Goal: Task Accomplishment & Management: Use online tool/utility

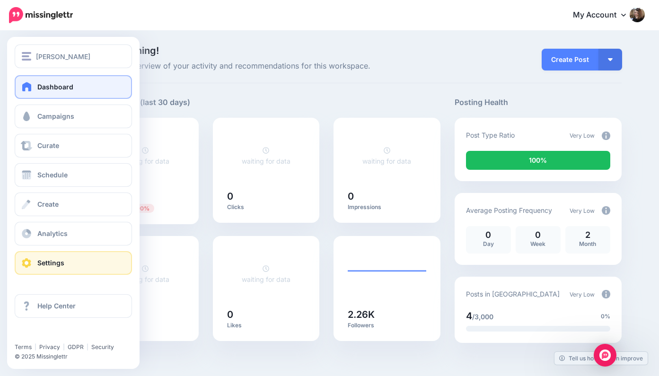
click at [54, 263] on span "Settings" at bounding box center [50, 263] width 27 height 8
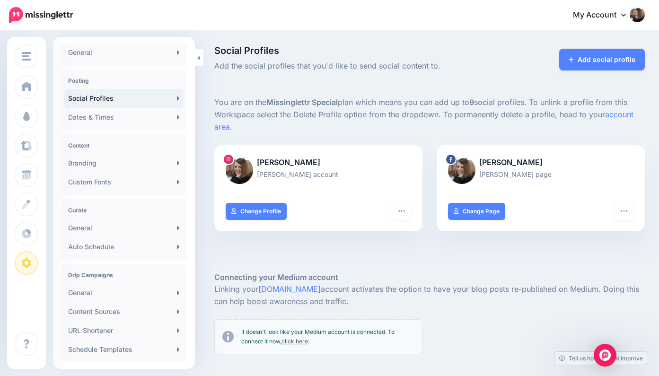
scroll to position [52, 0]
click at [163, 309] on link "Content Sources" at bounding box center [123, 310] width 119 height 19
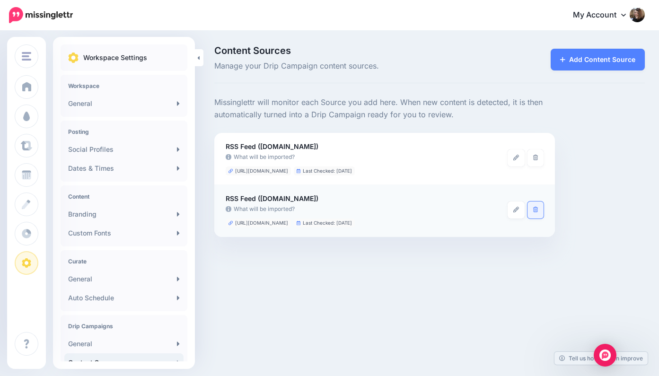
click at [536, 207] on icon at bounding box center [535, 210] width 5 height 6
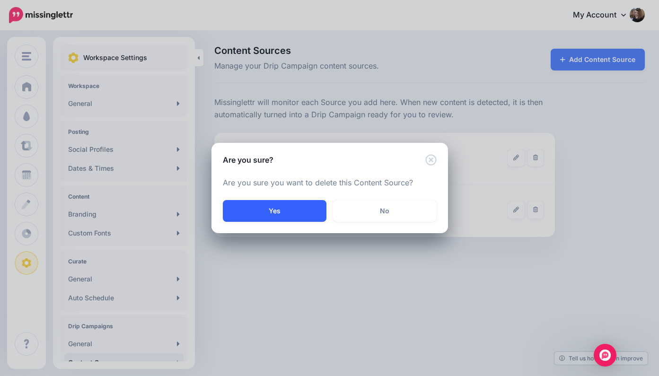
click at [289, 213] on button "Yes" at bounding box center [275, 211] width 104 height 22
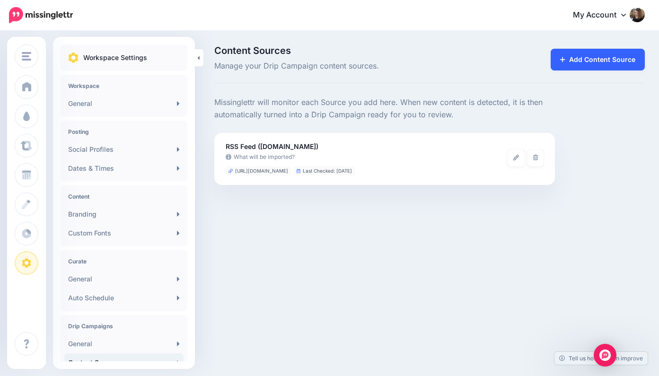
click at [578, 59] on link "Add Content Source" at bounding box center [597, 60] width 94 height 22
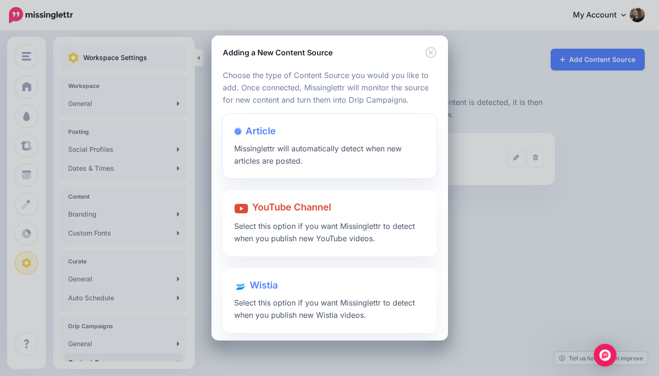
click at [328, 146] on span "Missinglettr will automatically detect when new articles are posted." at bounding box center [317, 155] width 167 height 22
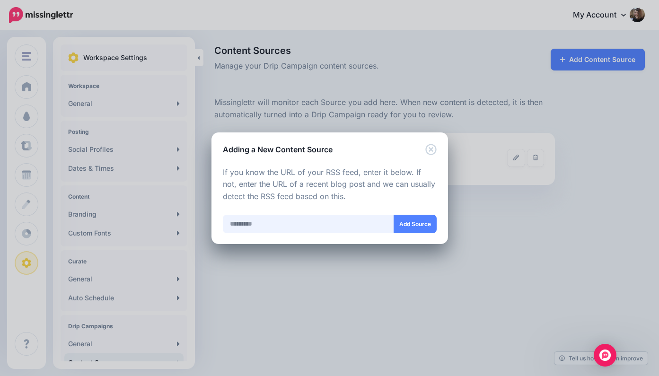
click at [258, 222] on input "text" at bounding box center [308, 224] width 171 height 18
paste input "**********"
type input "**********"
click at [422, 222] on button "Add Source" at bounding box center [414, 224] width 43 height 18
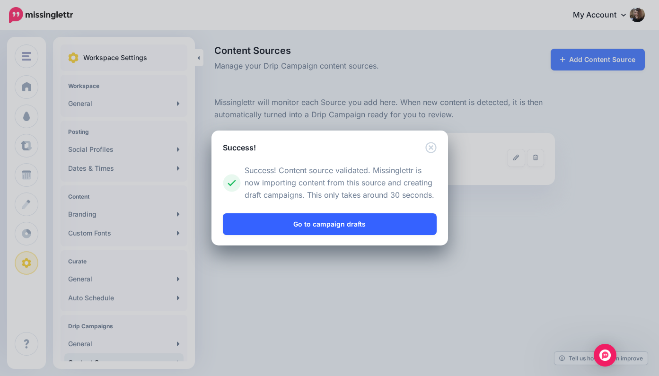
click at [390, 222] on link "Go to campaign drafts" at bounding box center [330, 224] width 214 height 22
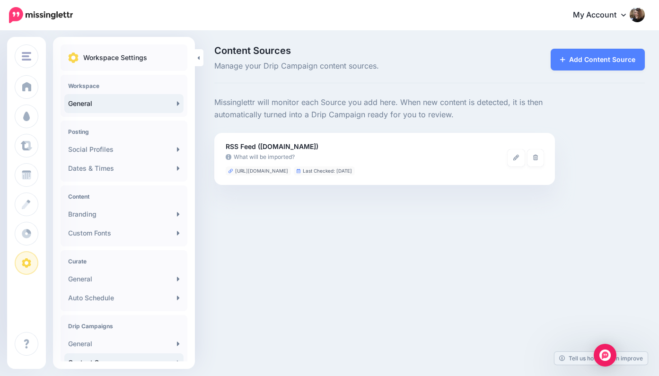
click at [125, 101] on link "General" at bounding box center [123, 103] width 119 height 19
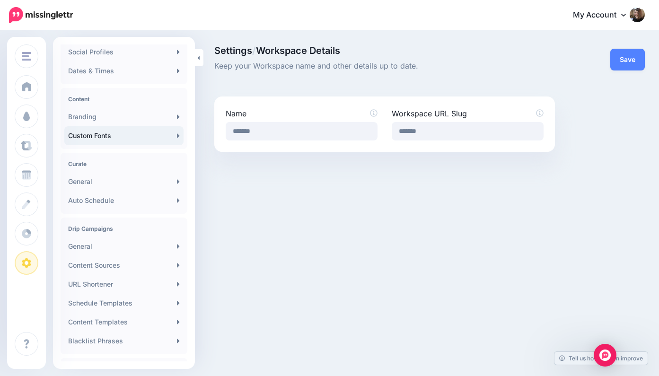
scroll to position [100, 0]
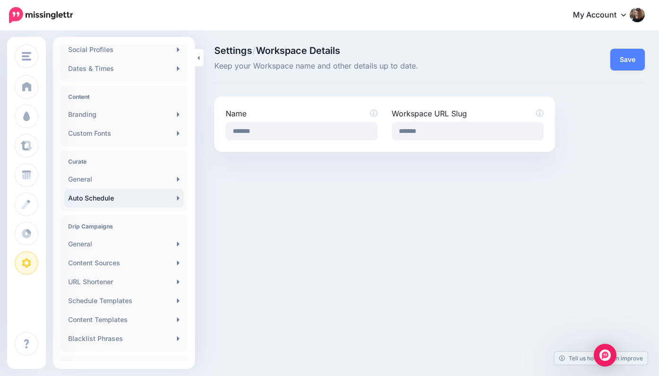
click at [128, 195] on link "Auto Schedule" at bounding box center [123, 198] width 119 height 19
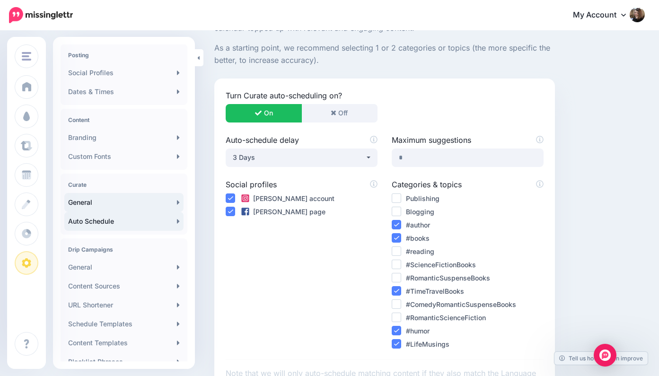
scroll to position [78, 0]
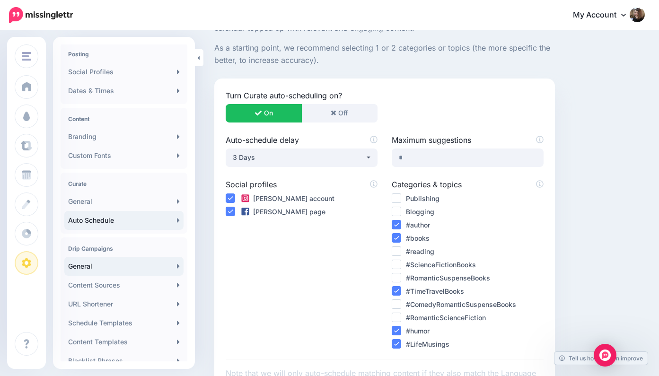
click at [123, 264] on link "General" at bounding box center [123, 266] width 119 height 19
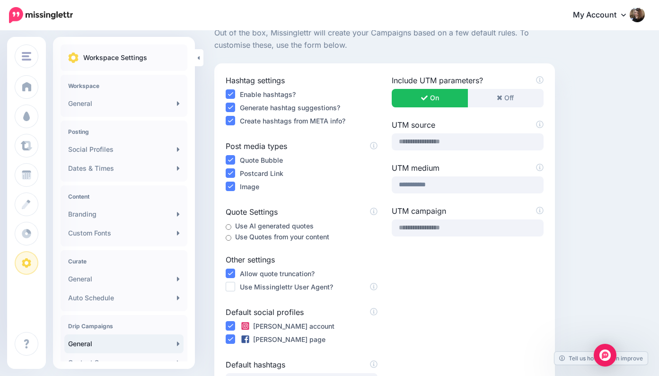
scroll to position [71, 0]
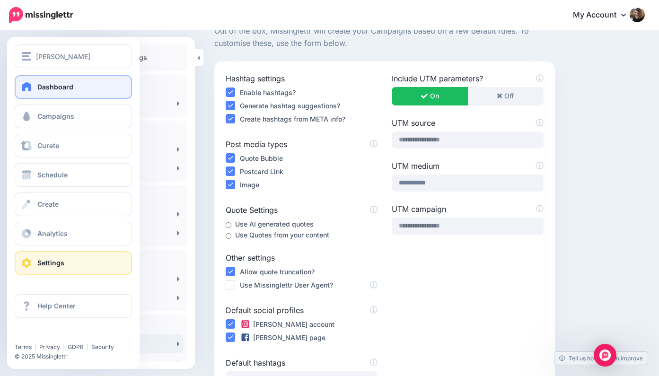
click at [51, 88] on span "Dashboard" at bounding box center [55, 87] width 36 height 8
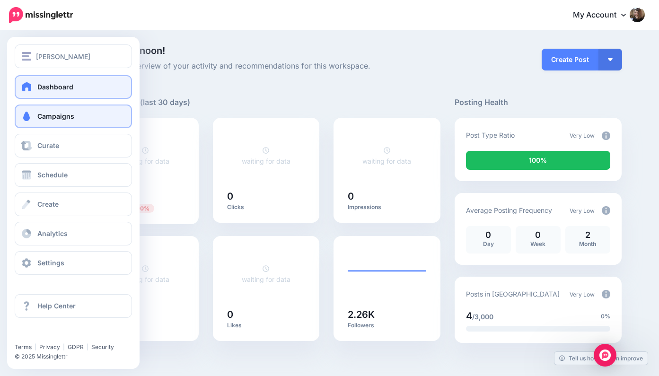
click at [60, 117] on span "Campaigns" at bounding box center [55, 116] width 37 height 8
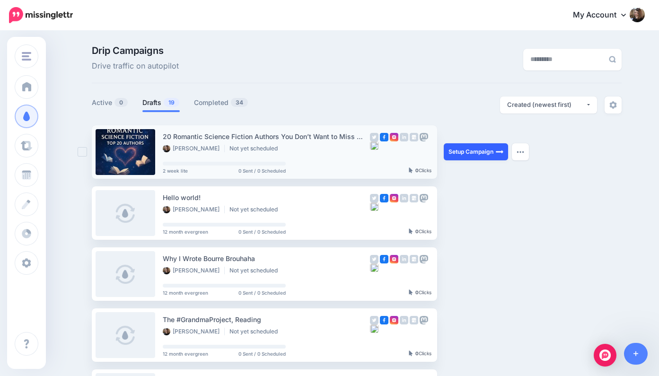
click at [486, 151] on link "Setup Campaign" at bounding box center [476, 151] width 64 height 17
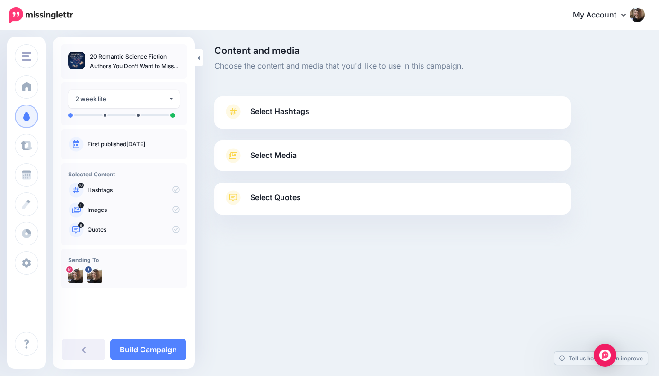
click at [292, 110] on span "Select Hashtags" at bounding box center [279, 111] width 59 height 13
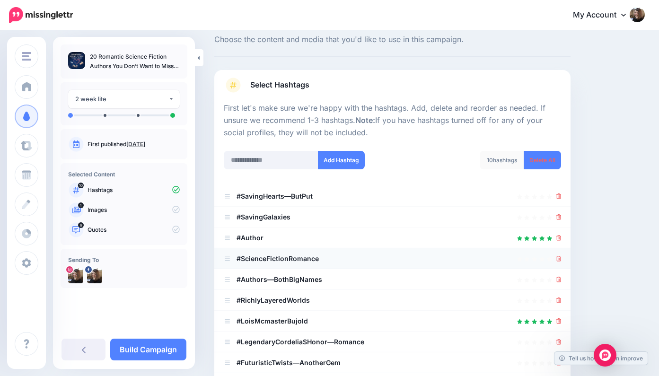
scroll to position [28, 0]
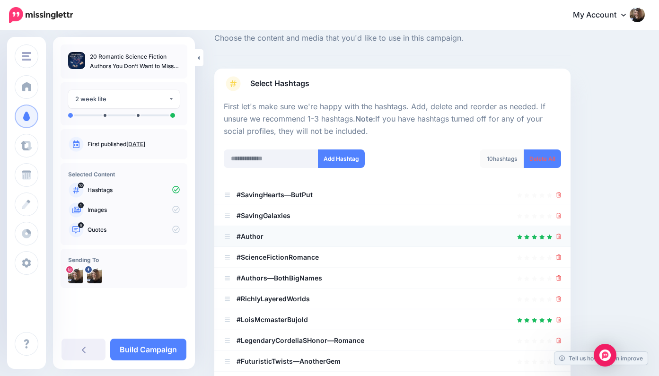
click at [276, 235] on div at bounding box center [392, 236] width 337 height 11
click at [560, 193] on icon at bounding box center [558, 195] width 5 height 6
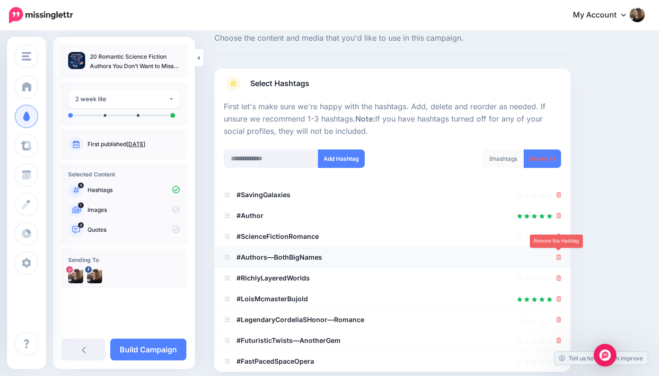
click at [557, 254] on icon at bounding box center [558, 257] width 5 height 6
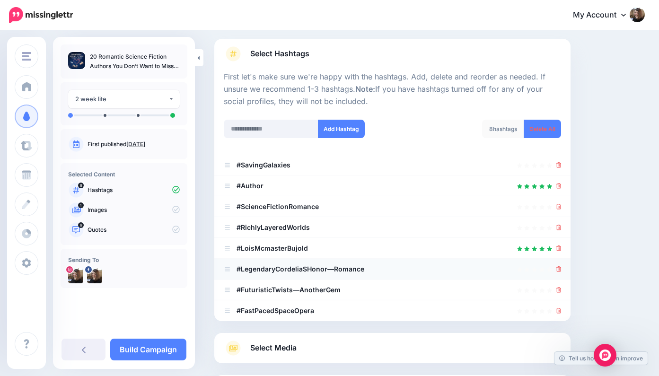
scroll to position [62, 0]
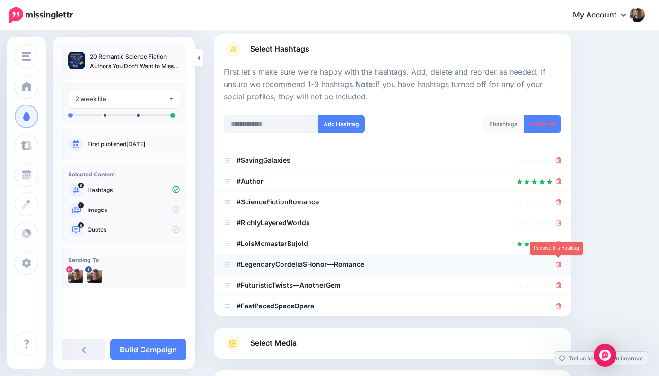
click at [559, 262] on icon at bounding box center [558, 265] width 5 height 6
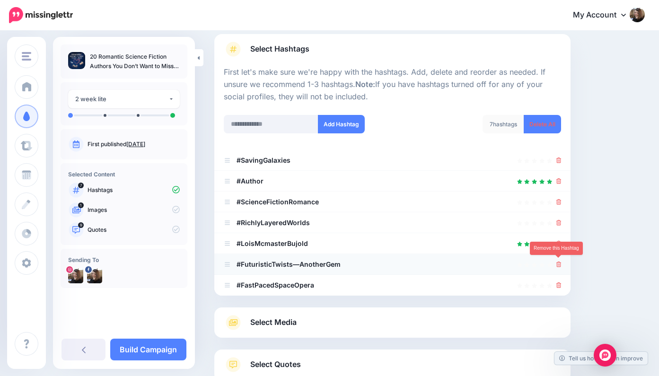
click at [558, 262] on icon at bounding box center [558, 265] width 5 height 6
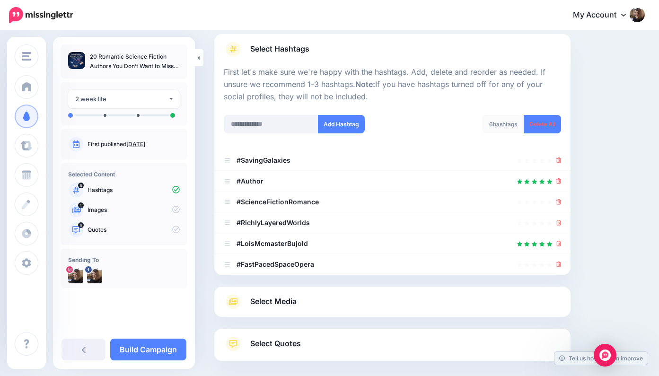
click at [279, 298] on span "Select Media" at bounding box center [273, 301] width 46 height 13
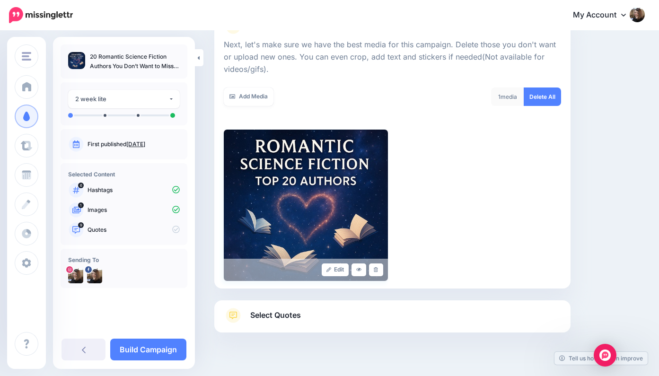
scroll to position [130, 0]
click at [296, 313] on span "Select Quotes" at bounding box center [275, 314] width 51 height 13
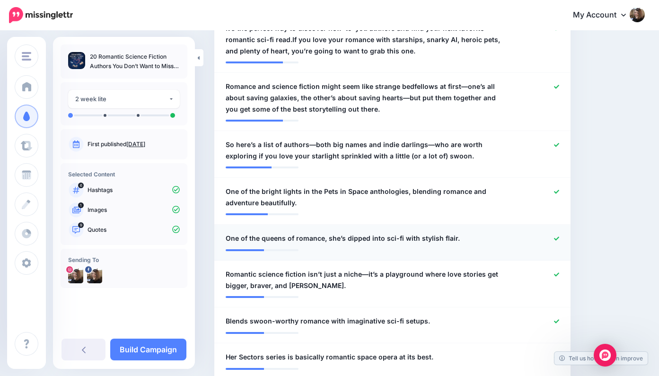
scroll to position [375, 0]
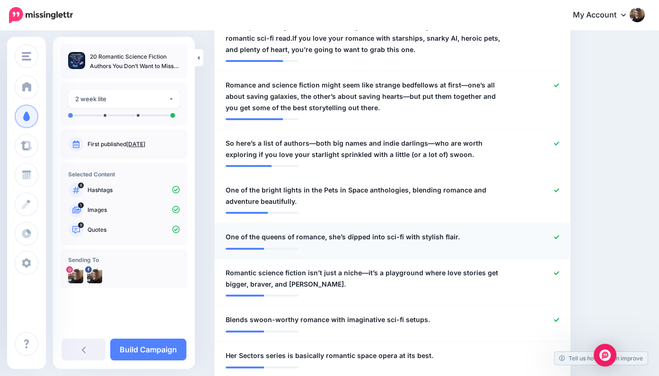
click at [558, 235] on icon at bounding box center [556, 237] width 5 height 5
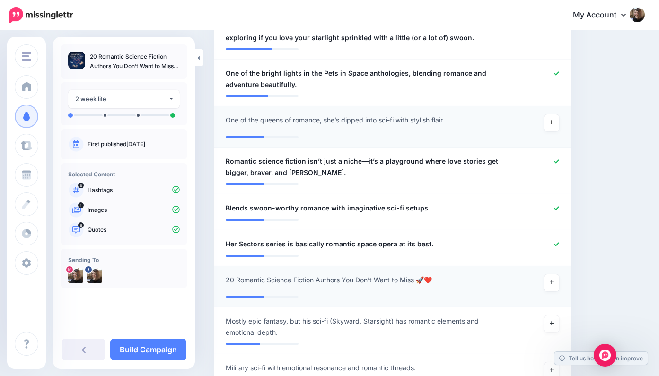
scroll to position [492, 0]
click at [556, 242] on icon at bounding box center [556, 244] width 5 height 5
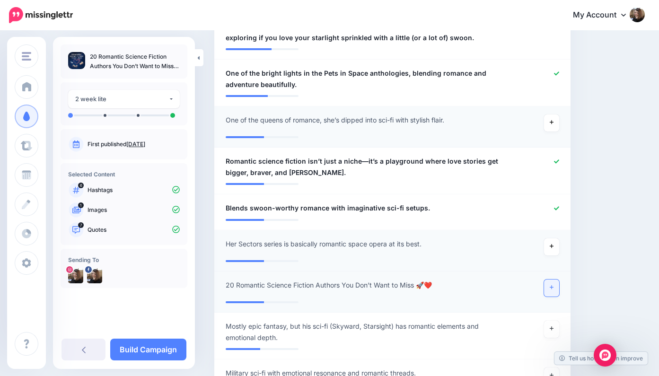
click at [551, 285] on icon at bounding box center [551, 287] width 4 height 5
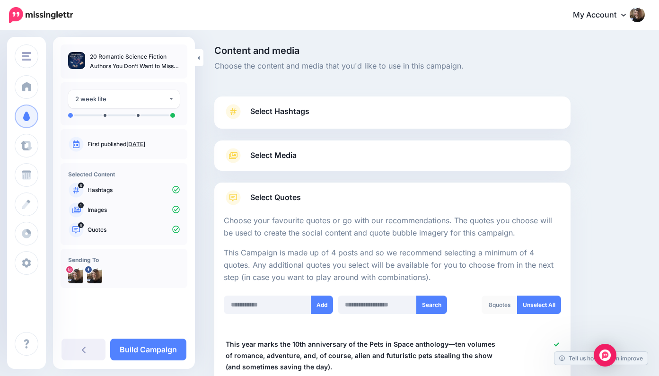
scroll to position [0, 0]
click at [162, 352] on link "Build Campaign" at bounding box center [148, 350] width 76 height 22
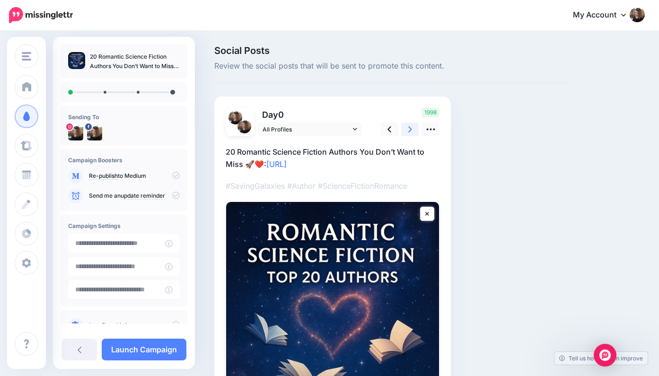
click at [411, 126] on icon at bounding box center [410, 129] width 4 height 10
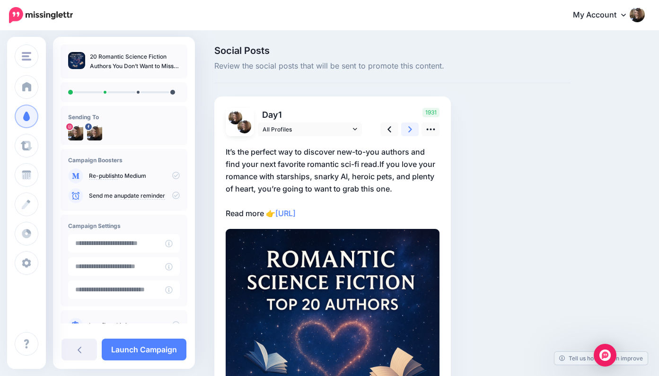
click at [410, 126] on icon at bounding box center [410, 129] width 4 height 10
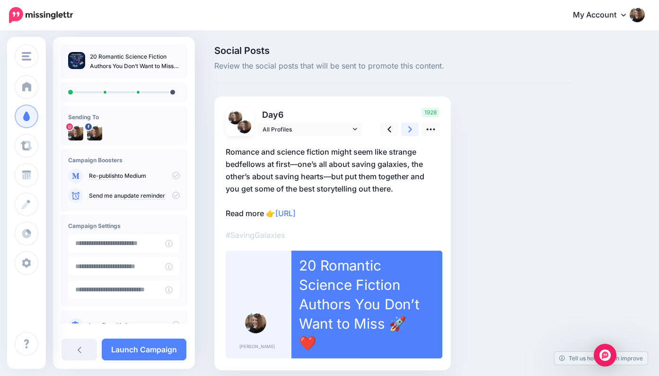
click at [411, 125] on icon at bounding box center [410, 129] width 4 height 10
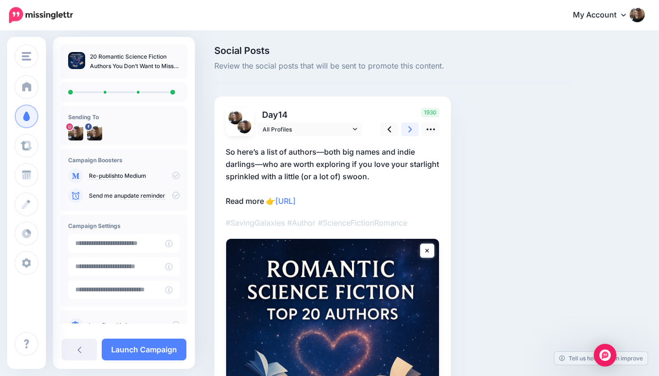
click at [409, 127] on icon at bounding box center [410, 129] width 4 height 6
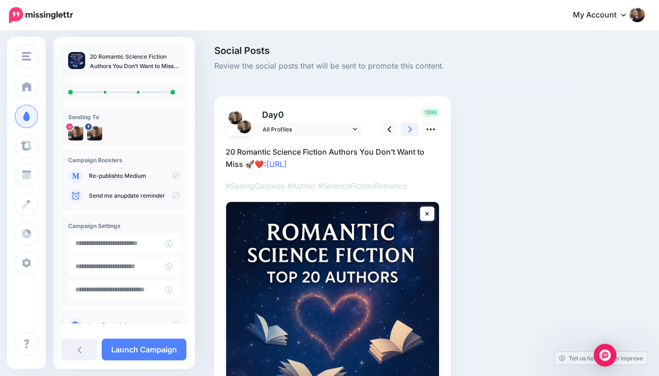
click at [410, 128] on icon at bounding box center [410, 129] width 4 height 10
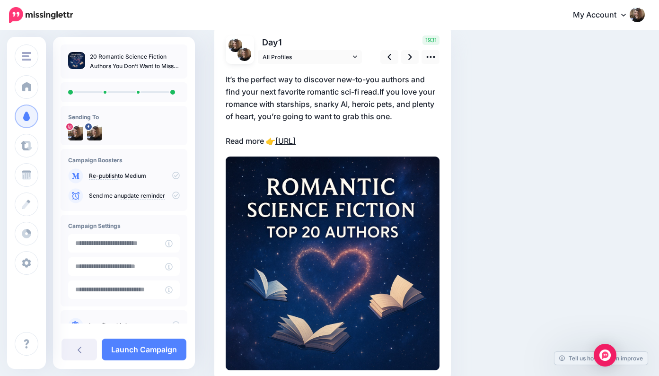
scroll to position [75, 0]
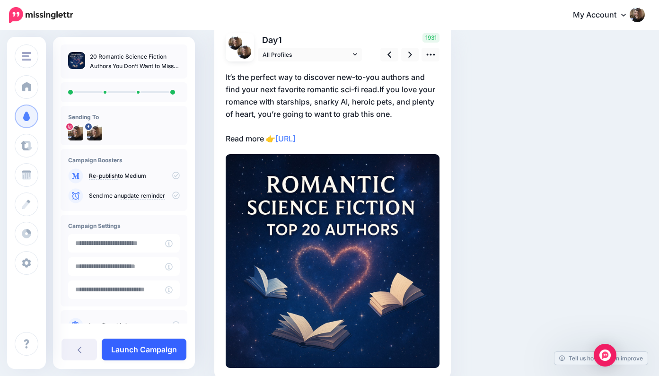
click at [162, 349] on link "Launch Campaign" at bounding box center [144, 350] width 85 height 22
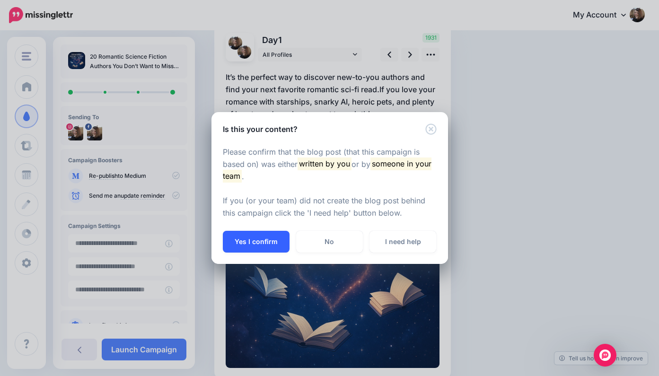
click at [263, 237] on button "Yes I confirm" at bounding box center [256, 242] width 67 height 22
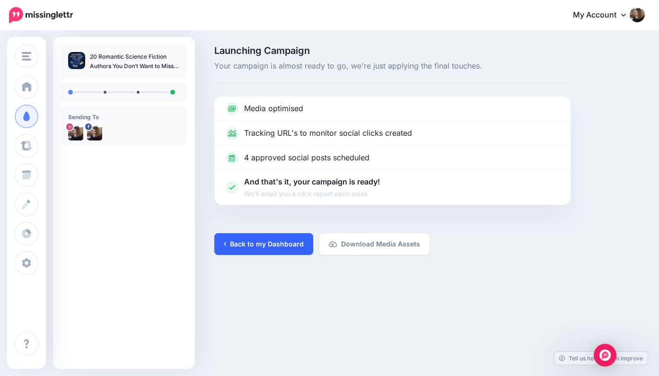
click at [270, 242] on link "Back to my Dashboard" at bounding box center [263, 244] width 99 height 22
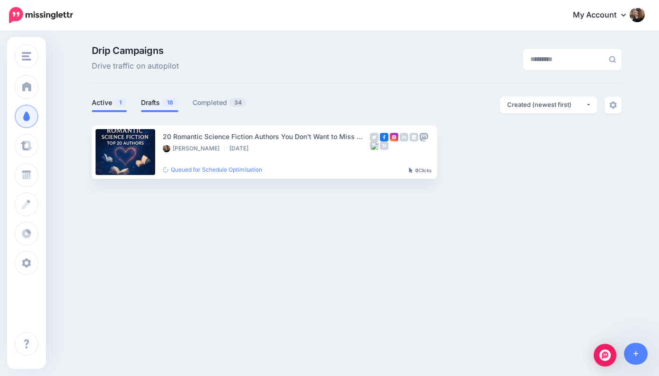
click at [153, 100] on link "Drafts 18" at bounding box center [159, 102] width 37 height 11
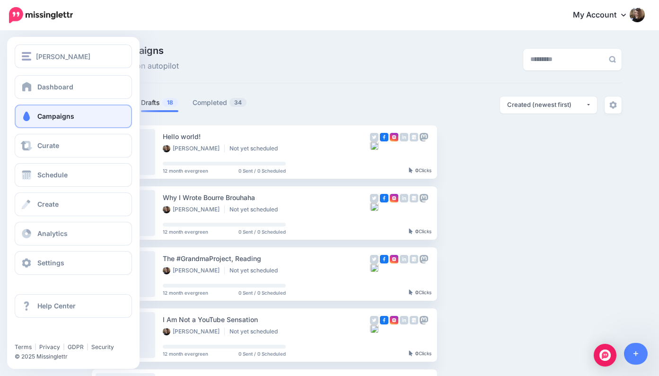
click at [53, 116] on span "Campaigns" at bounding box center [55, 116] width 37 height 8
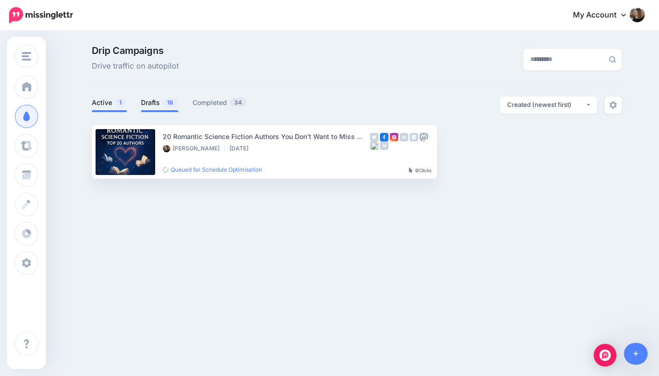
click at [155, 100] on link "Drafts 18" at bounding box center [159, 102] width 37 height 11
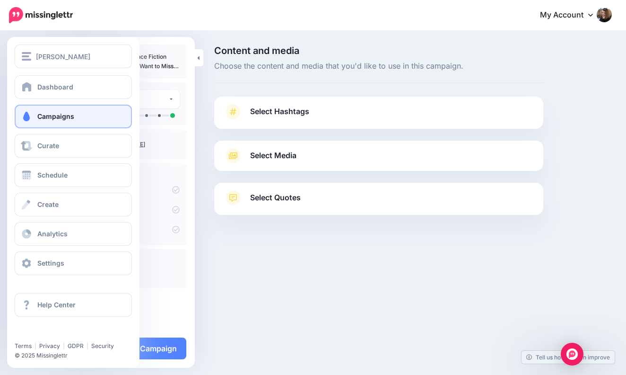
click at [67, 116] on span "Campaigns" at bounding box center [55, 116] width 37 height 8
